Goal: Check status: Check status

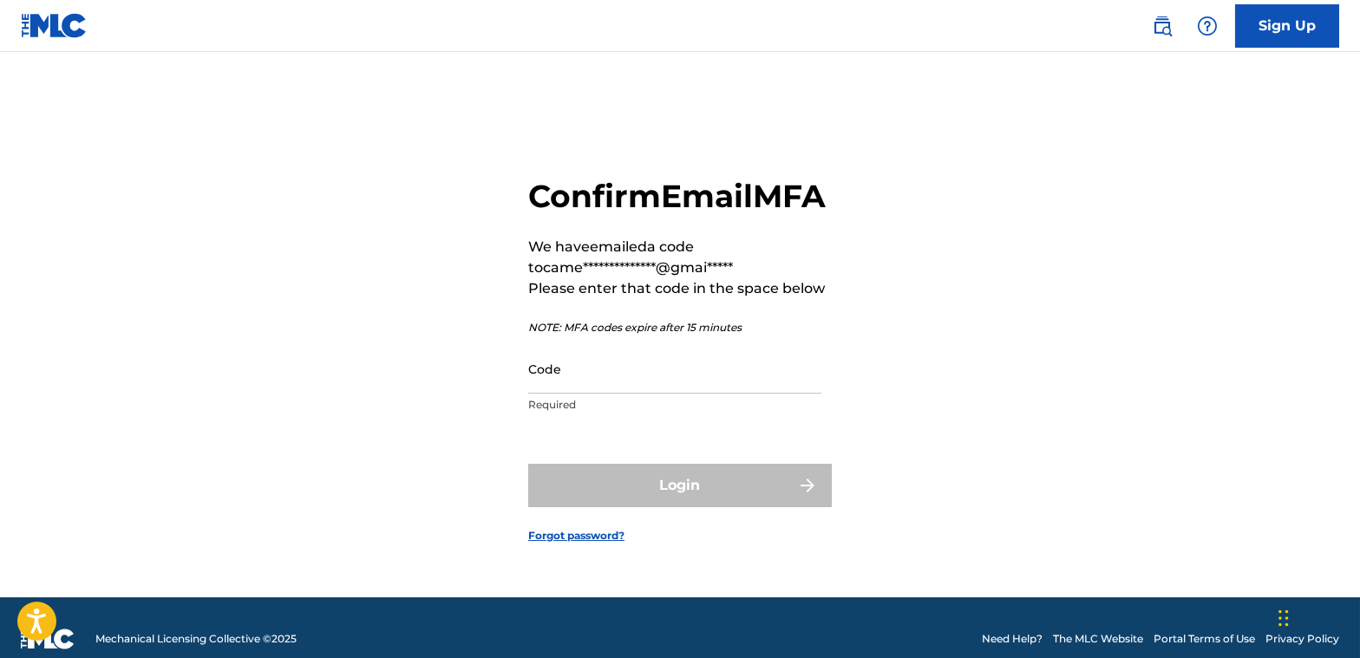
click at [605, 394] on input "Code" at bounding box center [674, 368] width 293 height 49
paste input "470398"
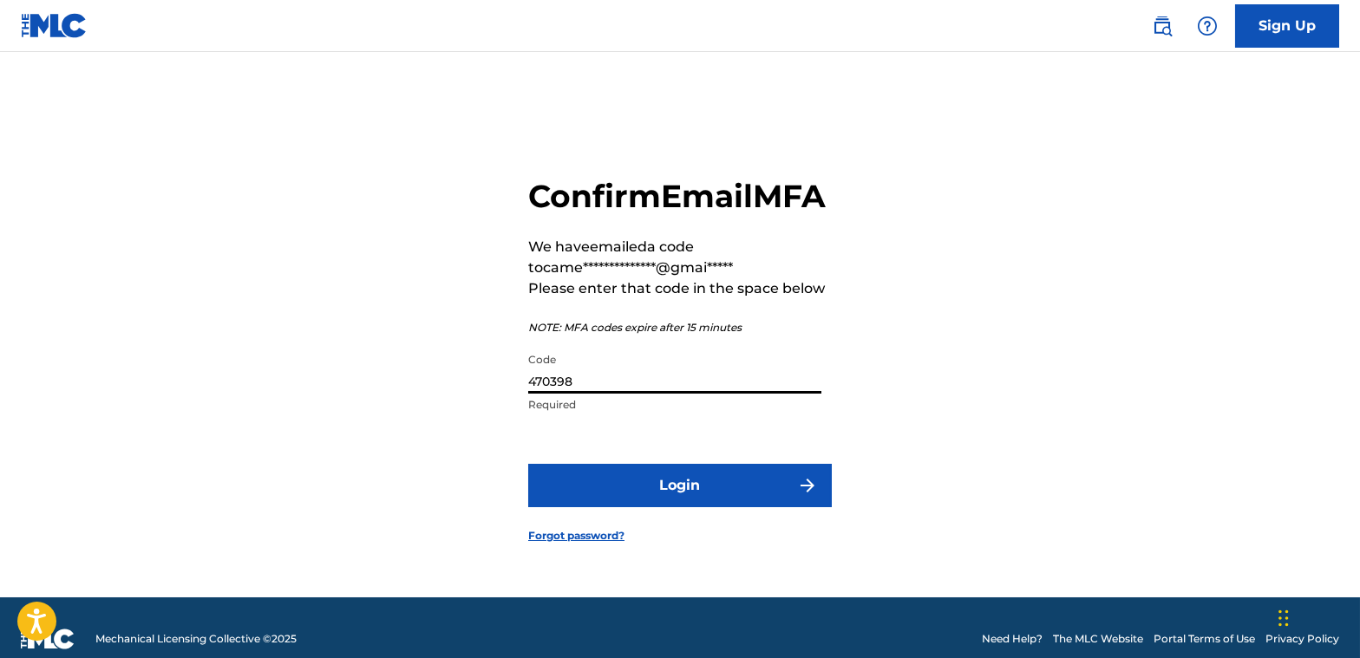
type input "470398"
click at [692, 498] on button "Login" at bounding box center [680, 485] width 304 height 43
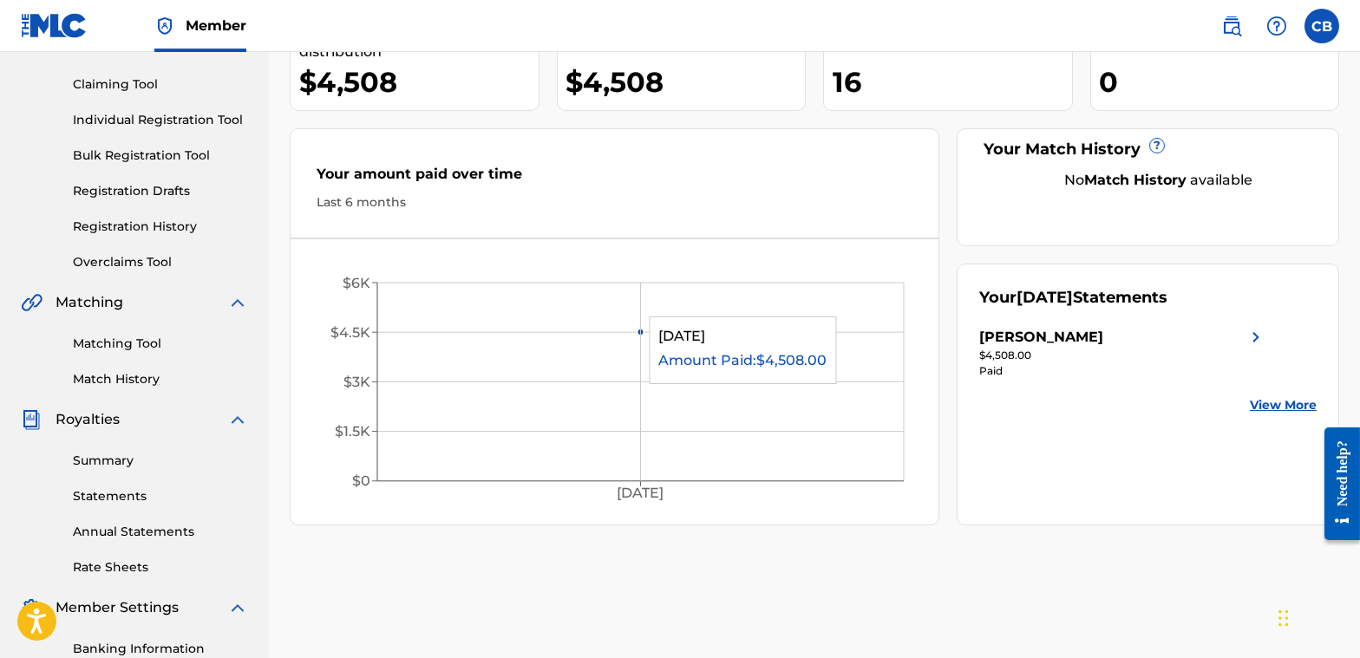
scroll to position [173, 0]
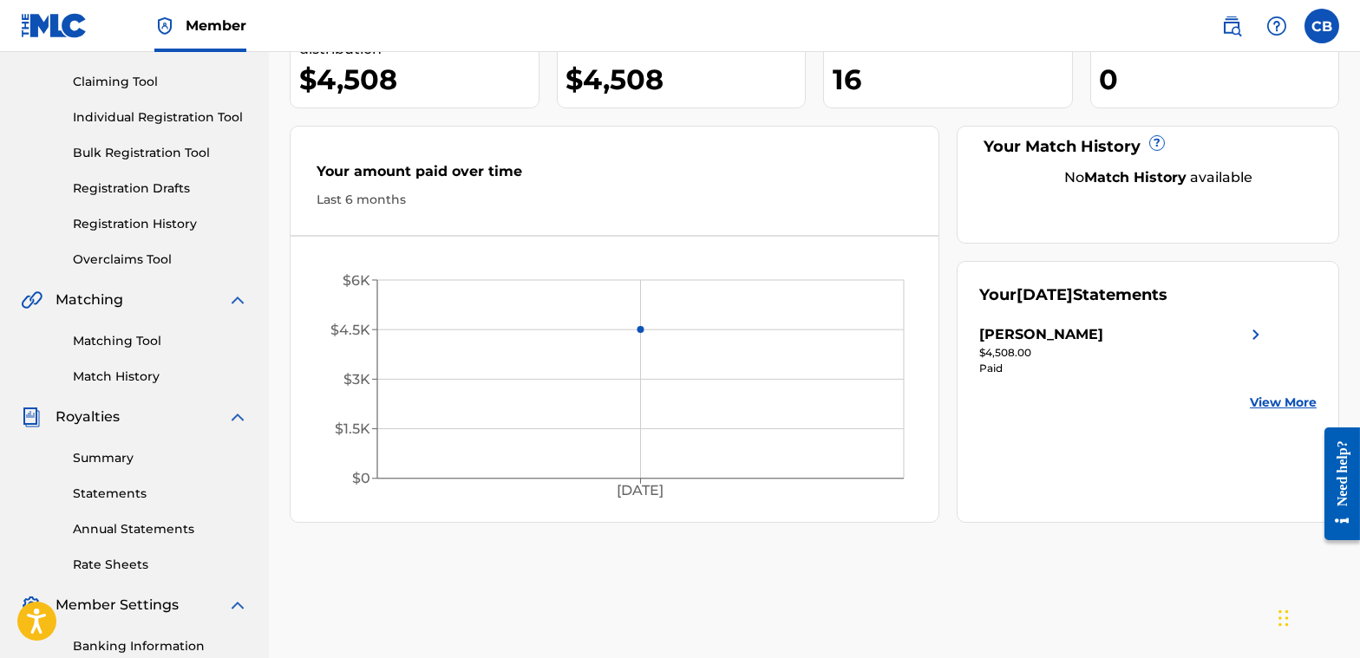
click at [1149, 334] on div "[PERSON_NAME]" at bounding box center [1122, 334] width 287 height 21
